Goal: Task Accomplishment & Management: Complete application form

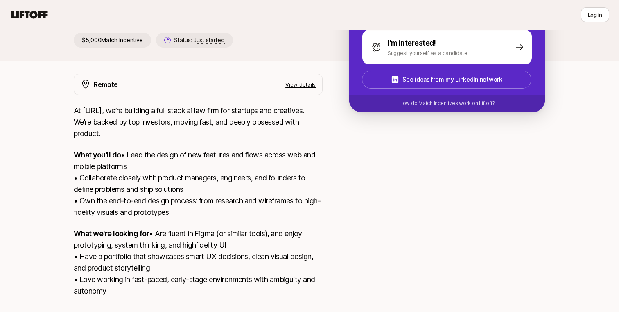
scroll to position [198, 0]
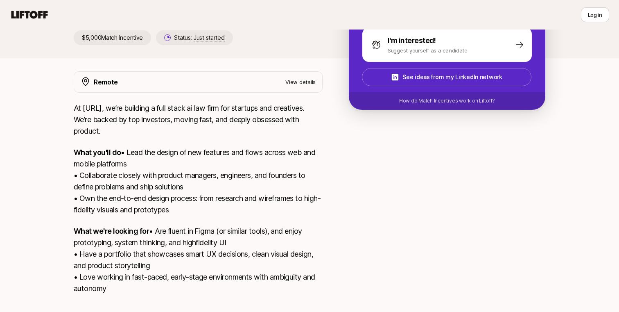
click at [301, 78] on p "View details" at bounding box center [300, 82] width 30 height 8
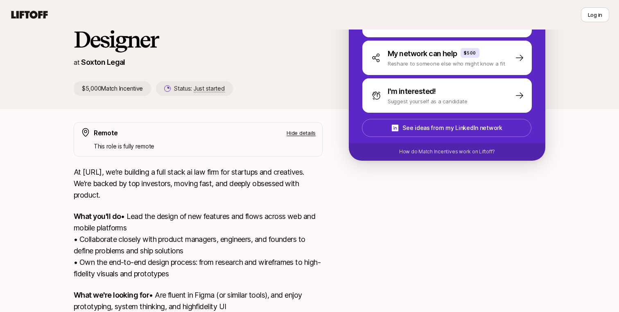
scroll to position [0, 0]
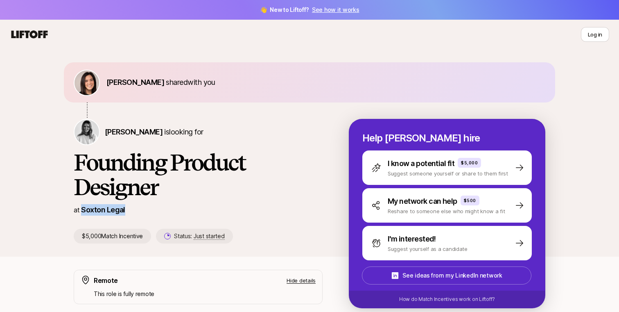
drag, startPoint x: 126, startPoint y: 211, endPoint x: 81, endPoint y: 210, distance: 44.2
click at [81, 210] on div "at Soxton Legal" at bounding box center [198, 209] width 249 height 11
copy p "Soxton Legal"
click at [190, 212] on div "at Soxton Legal" at bounding box center [198, 209] width 249 height 11
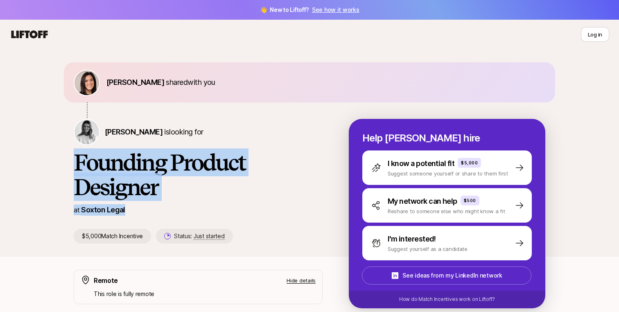
drag, startPoint x: 125, startPoint y: 209, endPoint x: 72, endPoint y: 163, distance: 70.5
click at [72, 163] on div "Eleanor Morgan shared with you Logan Brown is looking for Founding Product Desi…" at bounding box center [309, 159] width 491 height 194
copy div "Founding Product Designer at Soxton Legal"
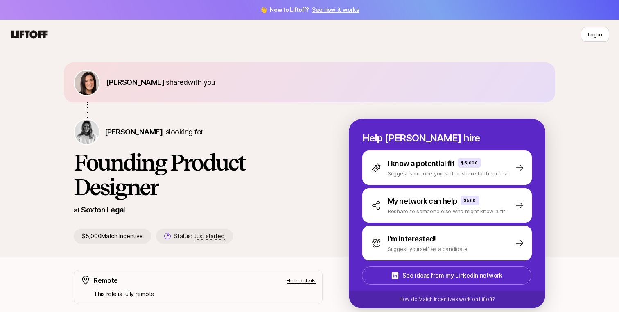
click at [265, 131] on div "Logan Brown is looking for" at bounding box center [198, 132] width 249 height 26
click at [141, 129] on span "Logan Brown" at bounding box center [134, 131] width 58 height 9
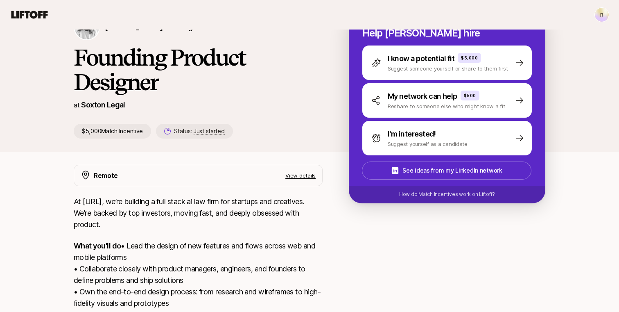
scroll to position [119, 0]
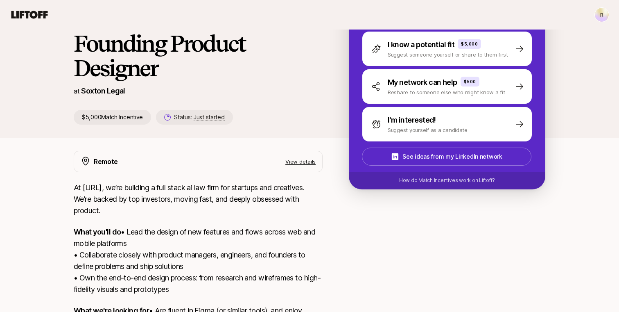
click at [294, 160] on p "View details" at bounding box center [300, 161] width 30 height 8
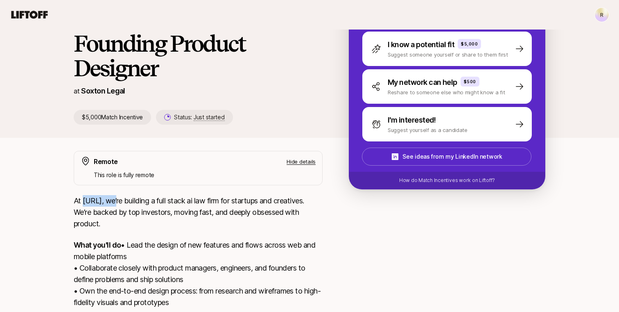
drag, startPoint x: 114, startPoint y: 201, endPoint x: 84, endPoint y: 201, distance: 30.7
click at [84, 201] on p "At [URL], we’re building a full stack ai law firm for startups and creatives. W…" at bounding box center [198, 212] width 249 height 34
copy p "Soxton.Ai,"
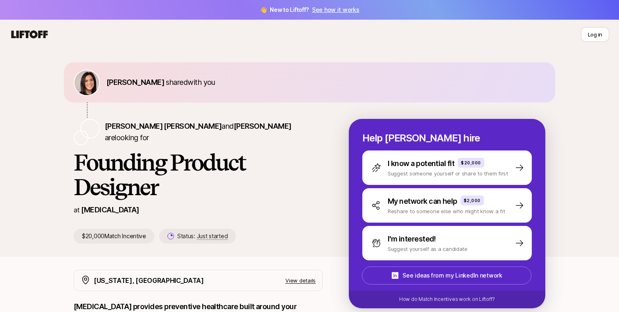
click at [31, 34] on icon at bounding box center [29, 34] width 36 height 8
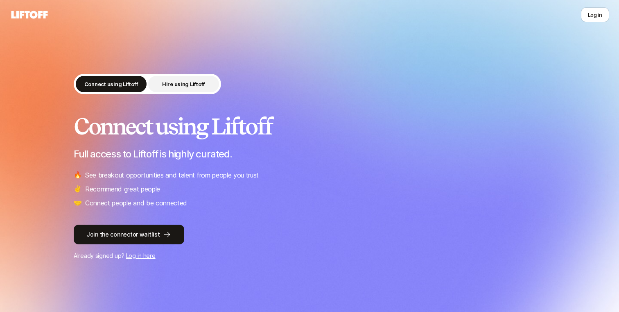
click at [197, 88] on p "Hire using Liftoff" at bounding box center [183, 84] width 43 height 8
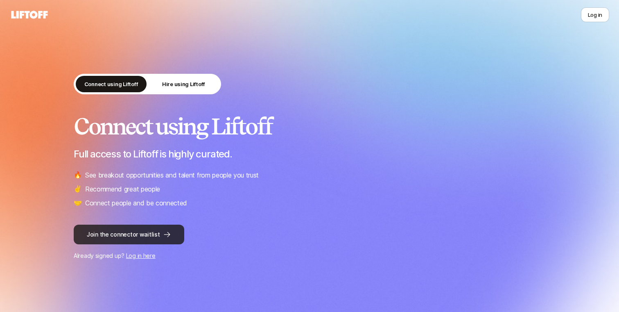
click at [163, 233] on icon at bounding box center [167, 234] width 8 height 8
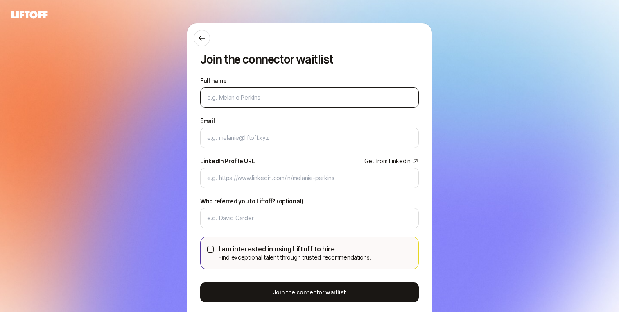
click at [330, 89] on div at bounding box center [309, 97] width 219 height 20
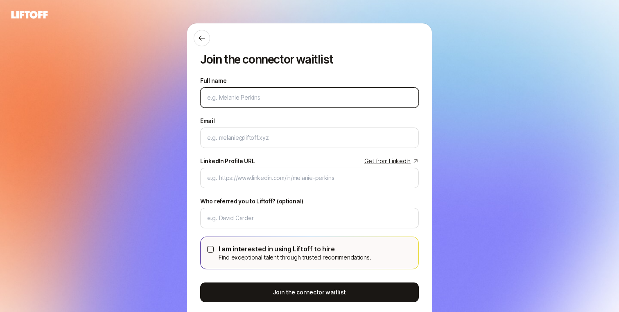
click at [312, 99] on input "Full name" at bounding box center [309, 98] width 205 height 10
type input "Rajeshwari Rathi"
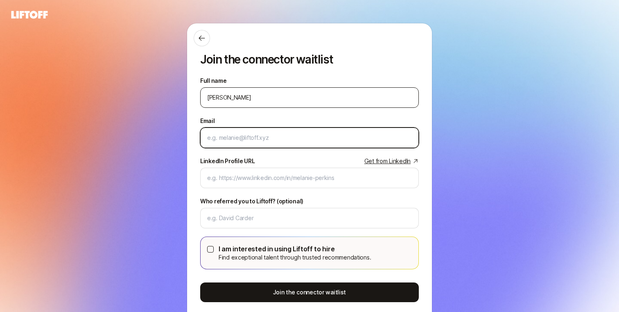
type input "rajeshwaristinson@gmail.com"
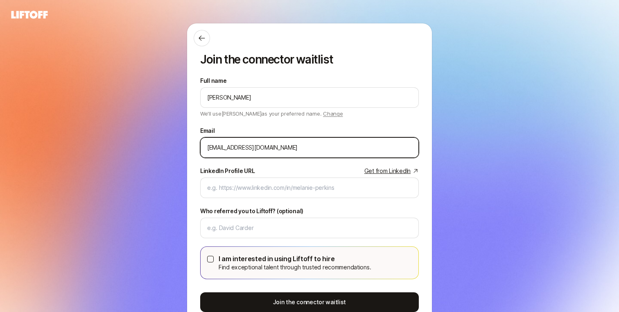
click at [300, 149] on input "rajeshwaristinson@gmail.com" at bounding box center [309, 147] width 205 height 10
click at [303, 149] on input "rajeshwaristinson@gmail.com" at bounding box center [309, 147] width 205 height 10
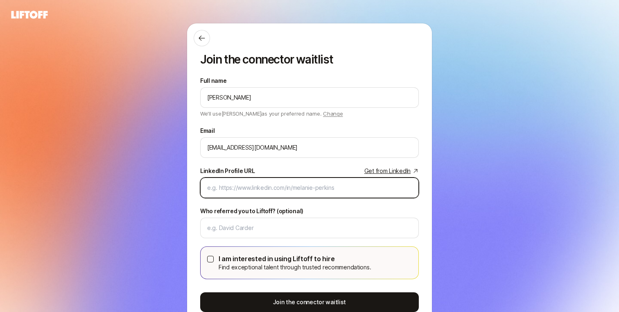
click at [234, 192] on input "LinkedIn Profile URL Get from LinkedIn" at bounding box center [309, 188] width 205 height 10
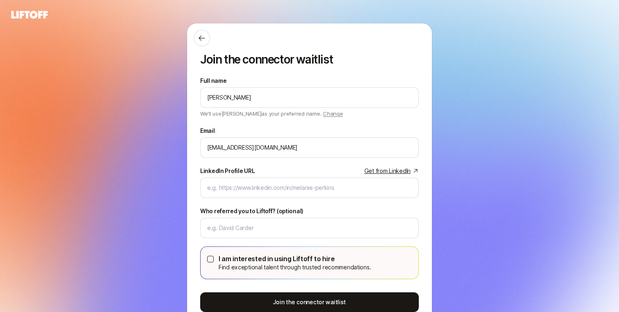
click at [407, 169] on link "Get from LinkedIn" at bounding box center [391, 171] width 54 height 10
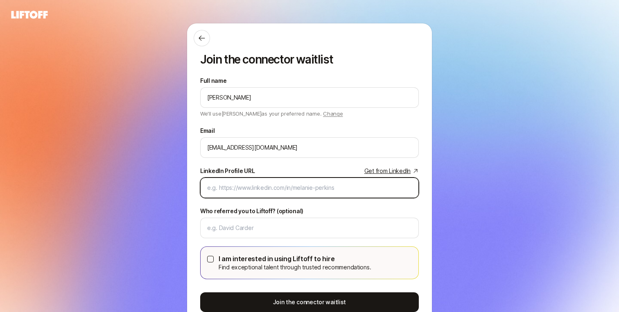
click at [307, 190] on input "LinkedIn Profile URL Get from LinkedIn" at bounding box center [309, 188] width 205 height 10
paste input "https://www.linkedin.com/in/rajeshwari-rathi-953a91181/"
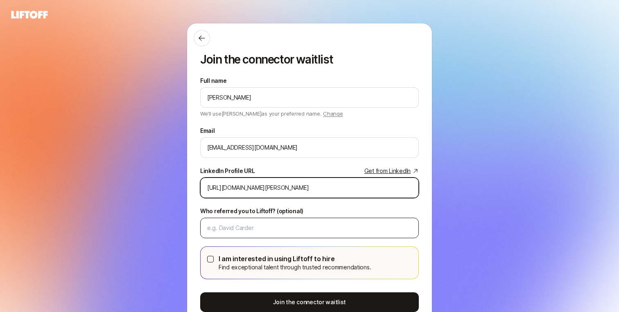
type input "https://www.linkedin.com/in/rajeshwari-rathi-953a91181/"
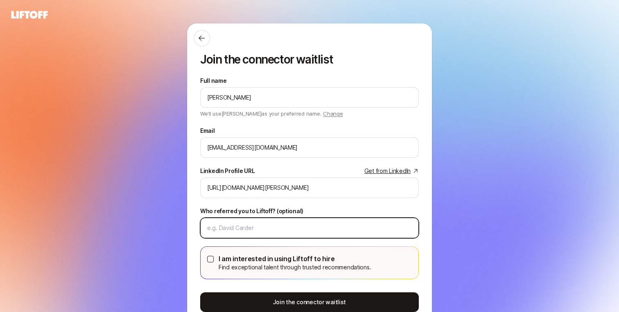
click at [306, 226] on input "Who referred you to Liftoff? (optional)" at bounding box center [309, 228] width 205 height 10
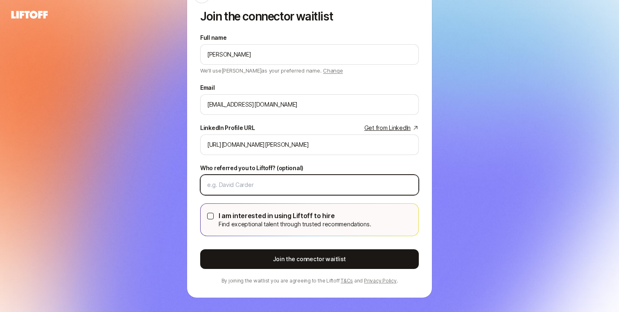
scroll to position [44, 0]
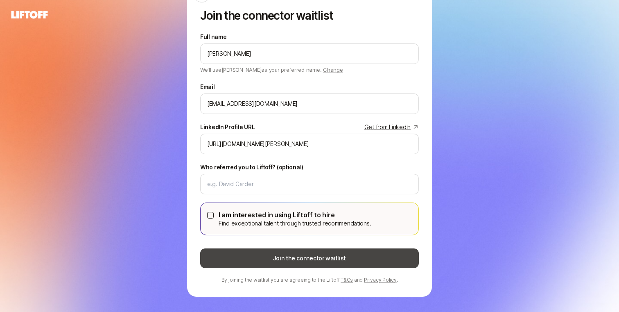
click at [297, 260] on button "Join the connector waitlist" at bounding box center [309, 258] width 219 height 20
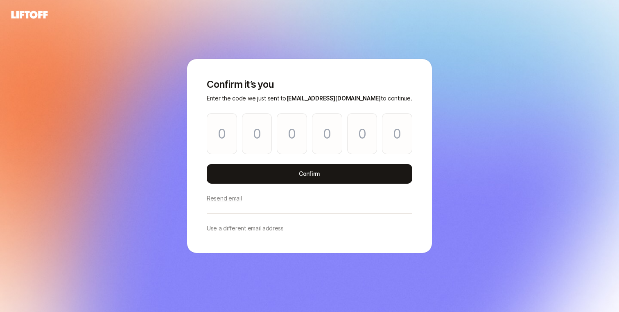
scroll to position [0, 0]
paste input "4"
type input "9"
type input "3"
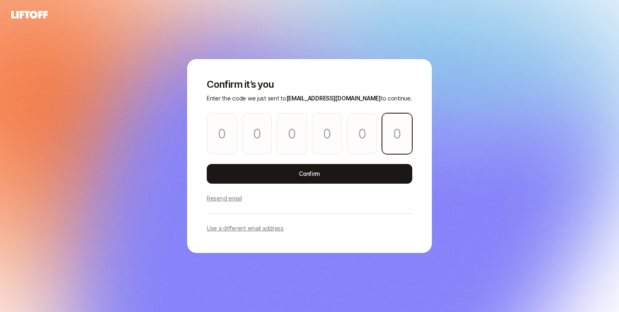
type input "9"
type input "3"
type input "4"
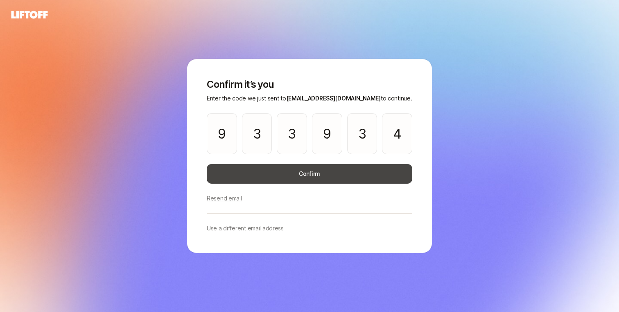
click at [336, 175] on button "Confirm" at bounding box center [310, 174] width 206 height 20
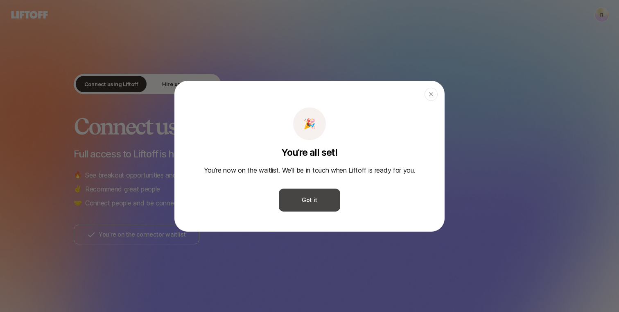
click at [314, 201] on button "Got it" at bounding box center [309, 199] width 61 height 23
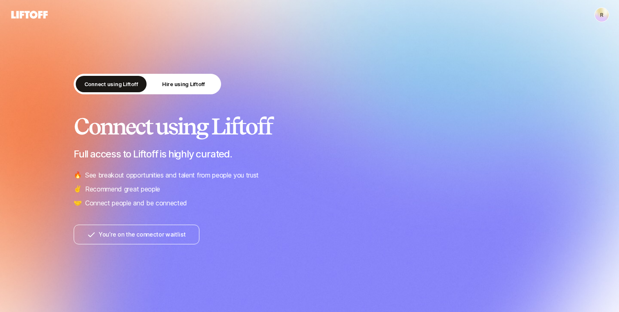
click at [43, 18] on icon at bounding box center [29, 15] width 36 height 8
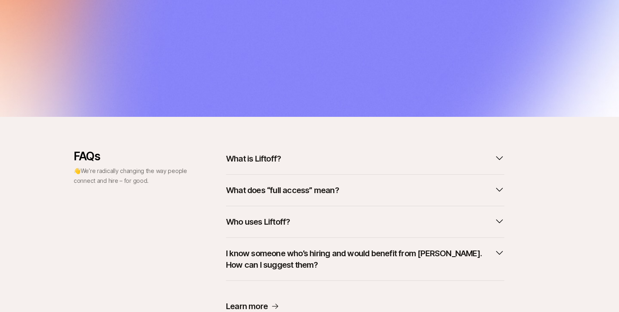
scroll to position [278, 0]
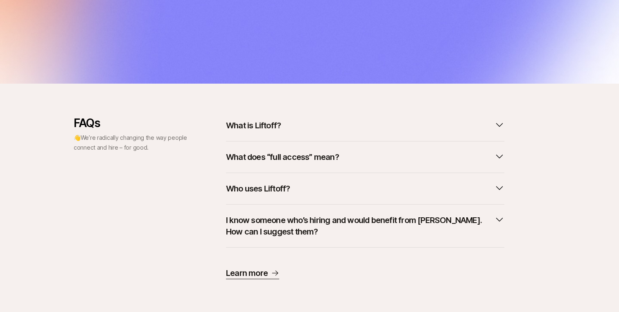
click at [313, 118] on button "What is Liftoff?" at bounding box center [365, 125] width 278 height 18
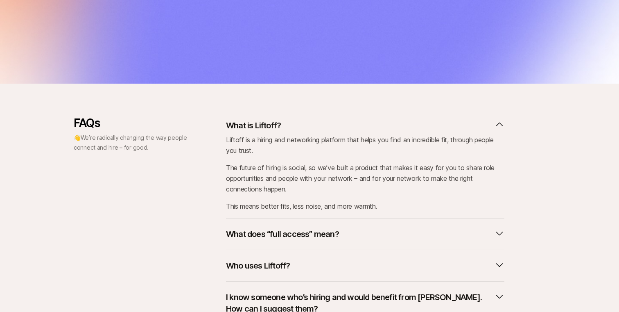
click at [302, 226] on button "What does “full access” mean?" at bounding box center [365, 234] width 278 height 18
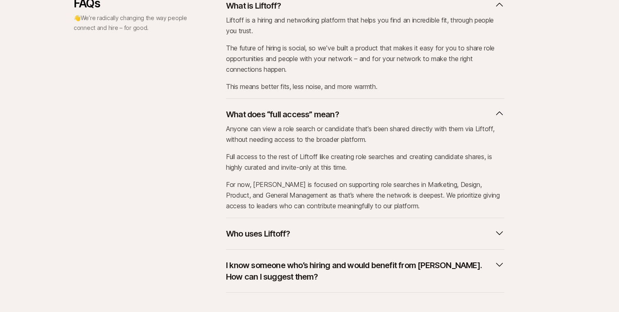
scroll to position [399, 0]
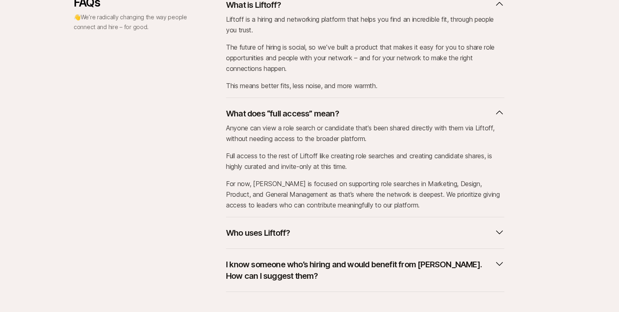
click at [279, 239] on button "Who uses Liftoff?" at bounding box center [365, 233] width 278 height 18
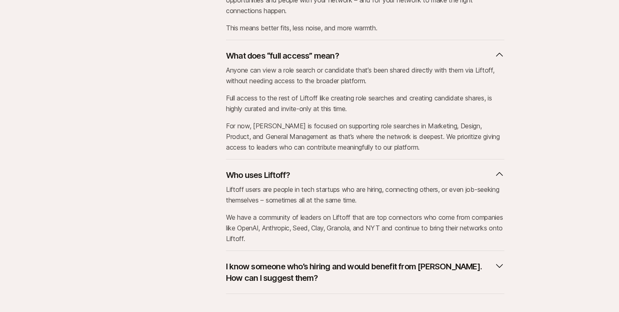
scroll to position [503, 0]
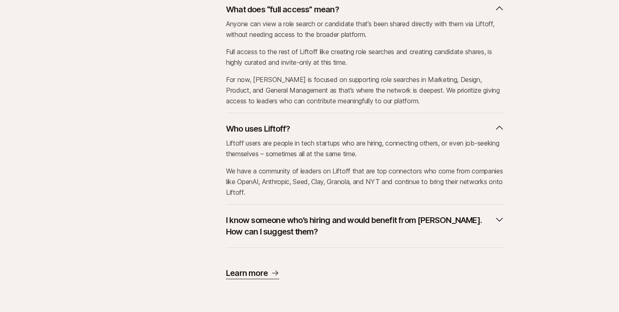
click at [284, 237] on button "I know someone who’s hiring and would benefit from Liftoff. How can I suggest t…" at bounding box center [365, 225] width 278 height 29
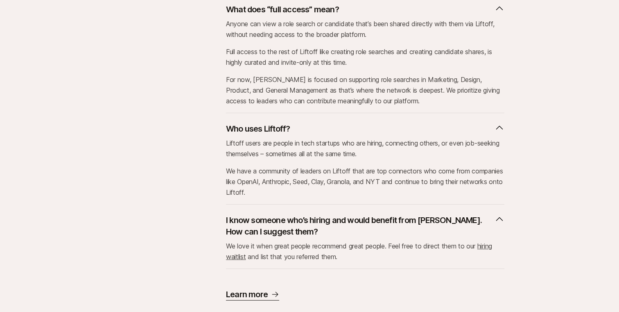
scroll to position [524, 0]
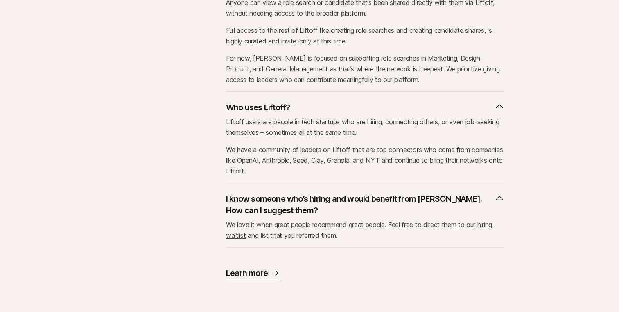
click at [259, 270] on p "Learn more" at bounding box center [247, 272] width 42 height 11
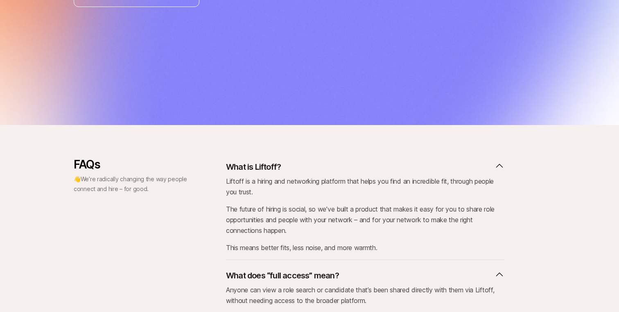
scroll to position [0, 0]
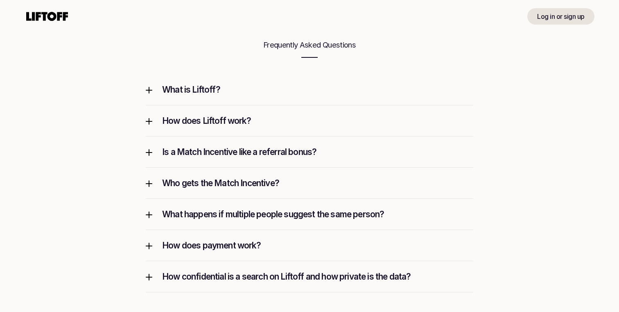
scroll to position [1086, 0]
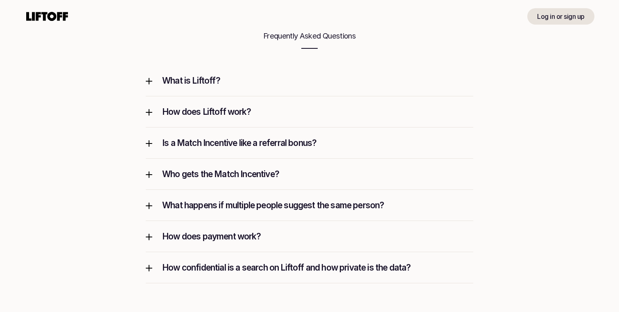
click at [351, 143] on p "Is a Match Incentive like a referral bonus?" at bounding box center [317, 142] width 311 height 11
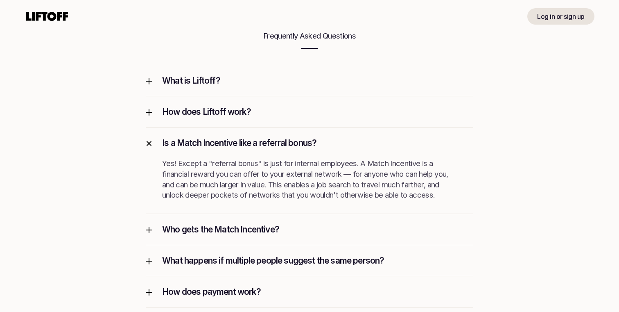
click at [337, 150] on div "Is a Match Incentive like a referral bonus?" at bounding box center [310, 142] width 328 height 31
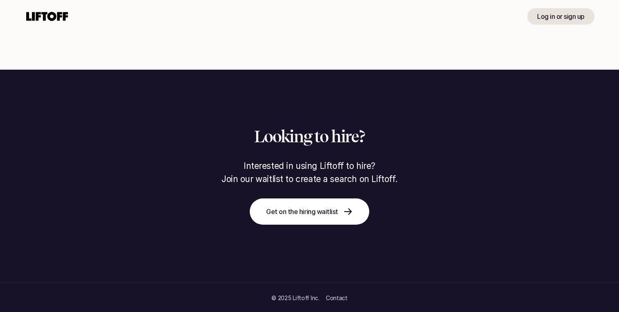
scroll to position [1340, 0]
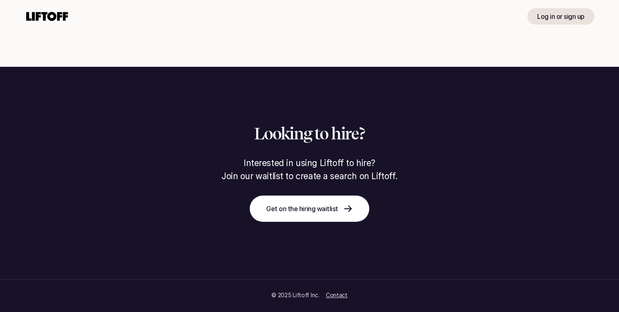
click at [335, 294] on link "Contact" at bounding box center [337, 294] width 22 height 7
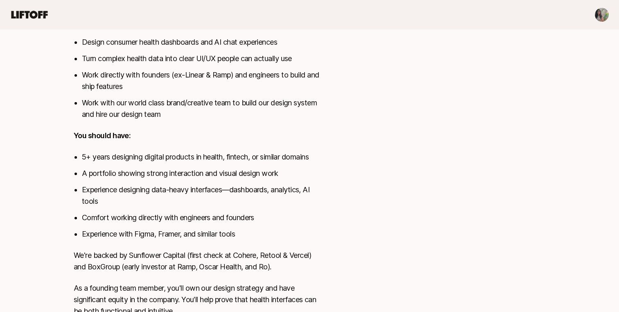
scroll to position [570, 0]
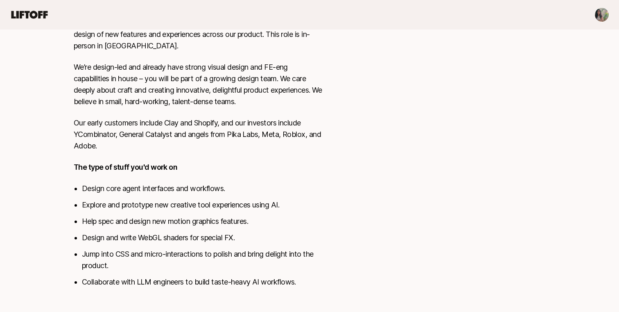
scroll to position [405, 0]
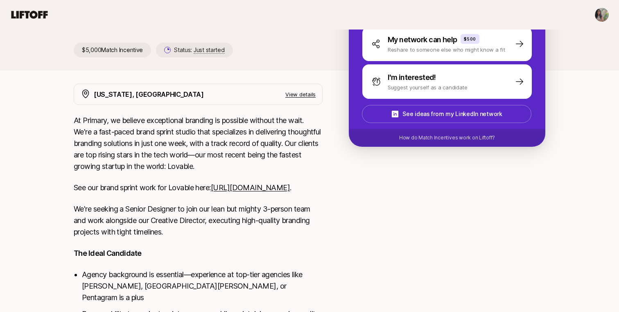
scroll to position [214, 0]
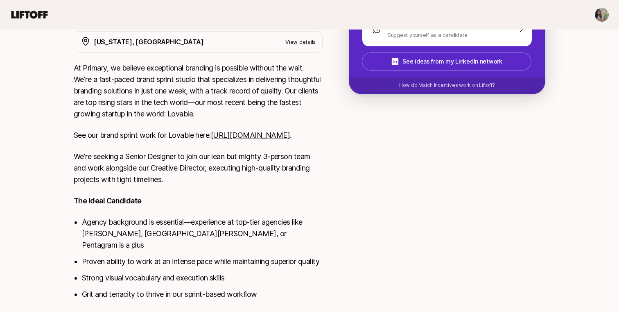
click at [211, 139] on link "https://www.primary.studio/work/lovable" at bounding box center [250, 135] width 79 height 9
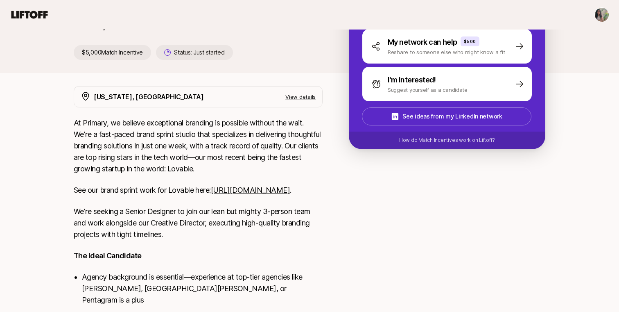
scroll to position [0, 0]
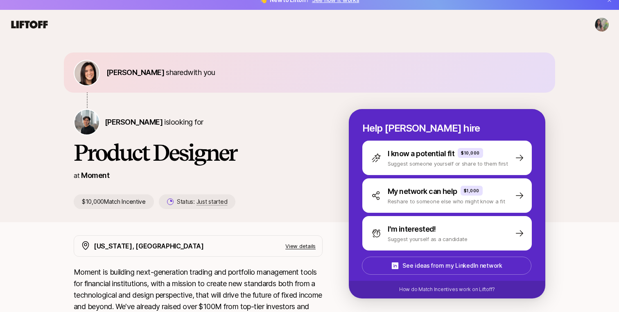
scroll to position [6, 0]
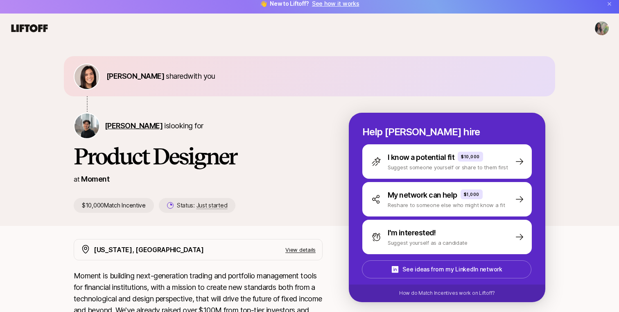
click at [131, 124] on span "[PERSON_NAME]" at bounding box center [134, 125] width 58 height 9
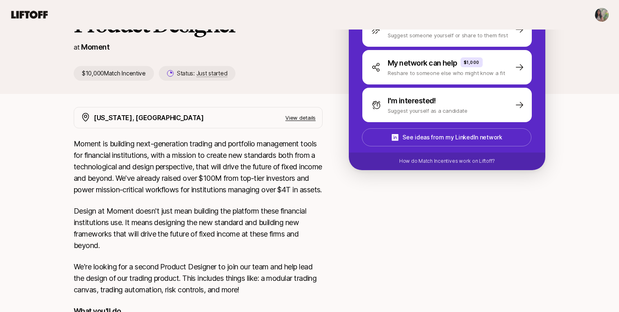
scroll to position [7, 0]
